Goal: Information Seeking & Learning: Learn about a topic

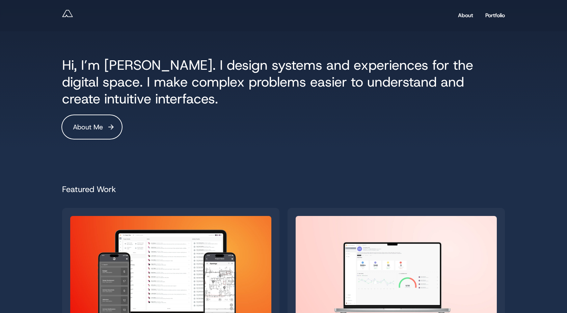
scroll to position [641, 0]
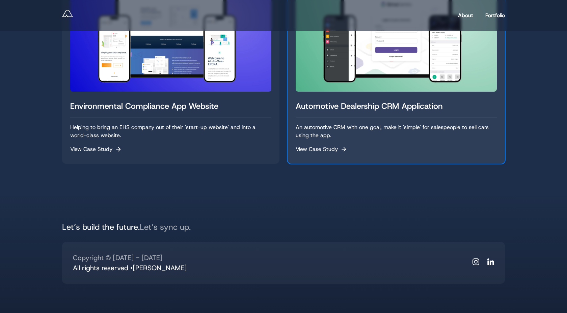
click at [373, 142] on div "Automotive Dealership CRM Application An automotive CRM with one goal, make it …" at bounding box center [396, 128] width 201 height 56
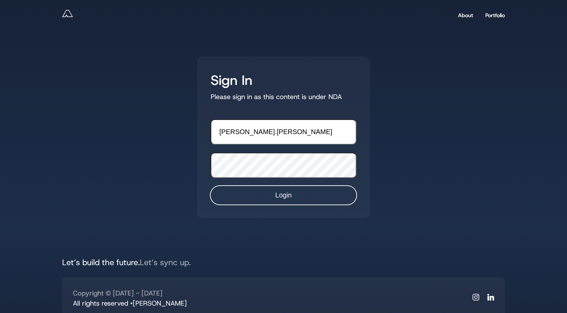
type input "andy.reff"
click at [270, 193] on input "Login" at bounding box center [284, 195] width 146 height 19
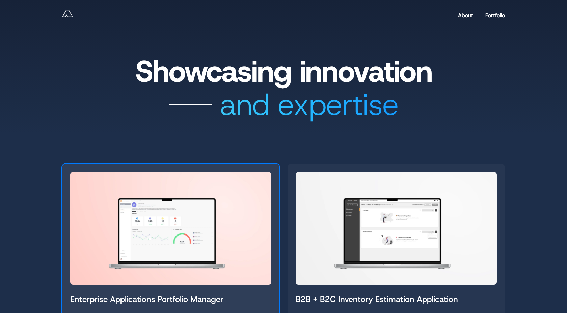
click at [228, 210] on img "Read Enterprise Applications Portfolio Manager" at bounding box center [170, 228] width 201 height 113
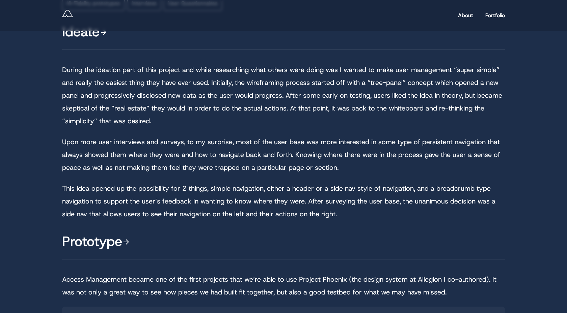
scroll to position [710, 0]
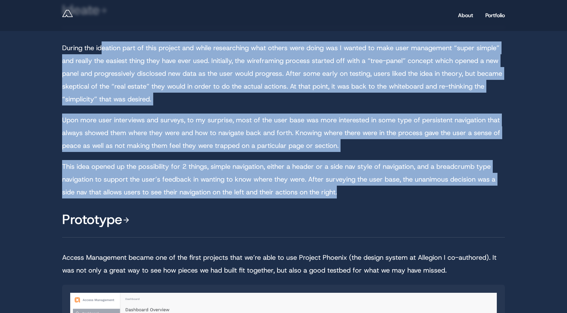
drag, startPoint x: 350, startPoint y: 191, endPoint x: 103, endPoint y: 48, distance: 285.4
click at [102, 48] on div "Ideate ​During the ideation part of this project and while researching what oth…" at bounding box center [283, 98] width 443 height 202
drag, startPoint x: 61, startPoint y: 45, endPoint x: 354, endPoint y: 200, distance: 332.2
copy div "​Loremi dol sitametc adip el sedd eiusmod tem incid utlaboreetd magn aliqua eni…"
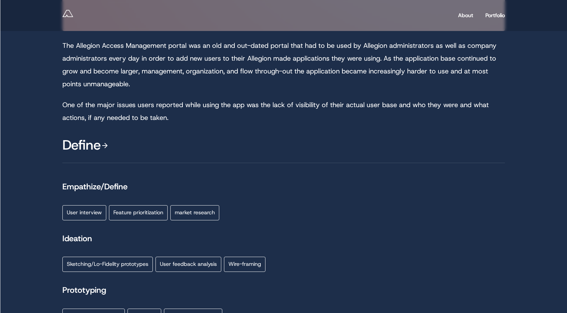
scroll to position [323, 0]
